Goal: Task Accomplishment & Management: Use online tool/utility

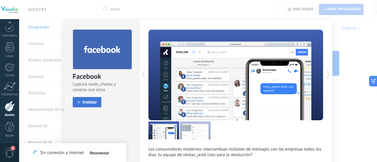
click at [86, 103] on span "Instalar" at bounding box center [90, 102] width 14 height 4
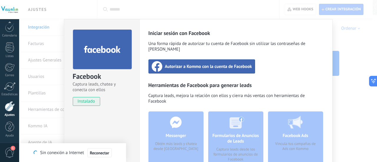
click at [198, 64] on span "Autorizar a Kommo con la cuenta de Facebook" at bounding box center [208, 67] width 87 height 6
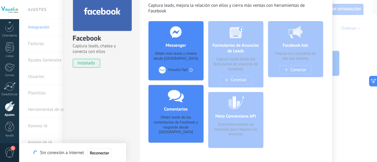
scroll to position [37, 0]
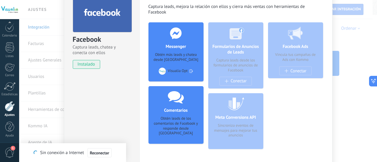
click at [162, 60] on div "Obtén más leads y chatea desde [GEOGRAPHIC_DATA]" at bounding box center [176, 57] width 46 height 10
click at [240, 57] on div "Formularios de Anuncios de Leads Captura leads desde los formularios de anuncio…" at bounding box center [235, 55] width 55 height 66
click at [230, 82] on div "Formularios de Anuncios de Leads Captura leads desde los formularios de anuncio…" at bounding box center [235, 55] width 55 height 66
click at [179, 112] on h4 "Comentarios" at bounding box center [175, 111] width 26 height 6
drag, startPoint x: 227, startPoint y: 9, endPoint x: 237, endPoint y: 11, distance: 10.6
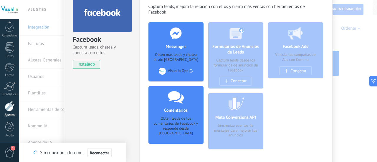
click at [237, 11] on span "Captura leads, mejora la relación con ellos y cierra más ventas con herramienta…" at bounding box center [235, 10] width 175 height 13
drag, startPoint x: 157, startPoint y: 55, endPoint x: 182, endPoint y: 59, distance: 25.7
click at [182, 59] on div "Obtén más leads y chatea desde [GEOGRAPHIC_DATA]" at bounding box center [176, 57] width 46 height 10
click at [175, 48] on h4 "Messenger" at bounding box center [175, 47] width 23 height 6
click at [170, 110] on h4 "Comentarios" at bounding box center [175, 111] width 26 height 6
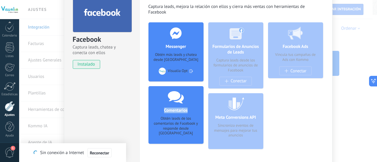
click at [170, 110] on h4 "Comentarios" at bounding box center [175, 111] width 26 height 6
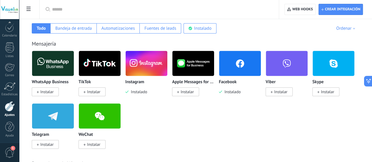
click at [261, 67] on img at bounding box center [240, 63] width 42 height 29
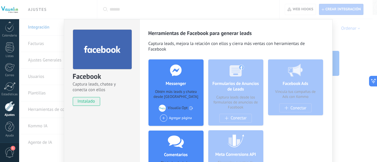
scroll to position [30, 0]
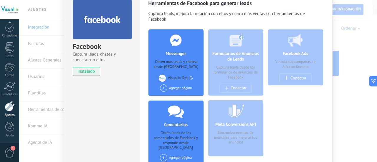
click at [171, 88] on div "Agregar página" at bounding box center [176, 87] width 32 height 7
click at [174, 97] on div "Visualia.Óptica.mx" at bounding box center [178, 99] width 39 height 13
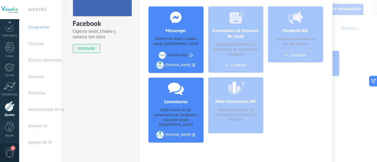
scroll to position [53, 0]
click at [182, 66] on div "Visualia.Óptica.mx" at bounding box center [178, 65] width 26 height 4
click at [190, 56] on icon at bounding box center [191, 55] width 3 height 9
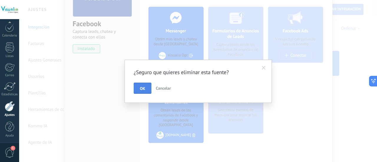
click at [144, 87] on span "OK" at bounding box center [142, 89] width 5 height 4
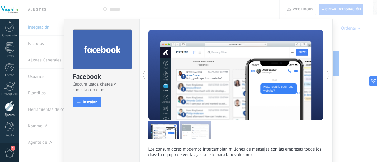
scroll to position [18, 0]
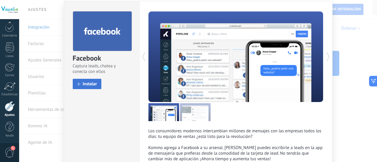
click at [92, 86] on span "Instalar" at bounding box center [90, 84] width 14 height 4
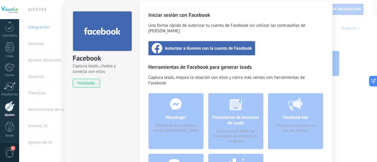
click at [169, 45] on span "Autorizar a Kommo con la cuenta de Facebook" at bounding box center [208, 48] width 87 height 6
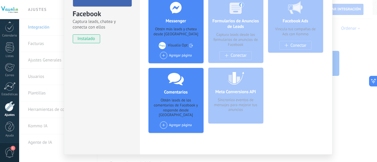
scroll to position [64, 0]
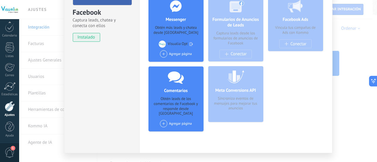
click at [174, 120] on div "Agregar página" at bounding box center [176, 123] width 32 height 7
click at [175, 128] on div "Visualia.Óptica.mx" at bounding box center [178, 134] width 39 height 13
click at [224, 52] on div "Formularios de Anuncios de Leads Captura leads desde los formularios de anuncio…" at bounding box center [235, 28] width 55 height 66
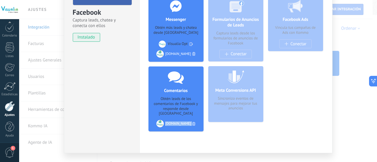
click at [80, 37] on span "instalado" at bounding box center [86, 37] width 27 height 9
click at [36, 27] on div "Facebook Captura leads, chatea y conecta con ellos instalado Desinstalar Herram…" at bounding box center [198, 81] width 358 height 162
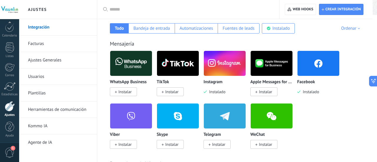
scroll to position [0, 0]
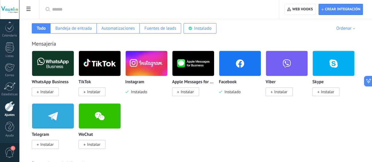
click at [167, 65] on img at bounding box center [147, 63] width 42 height 29
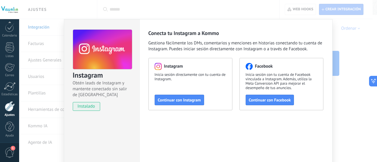
click at [157, 66] on use at bounding box center [157, 66] width 11 height 11
